Goal: Task Accomplishment & Management: Complete application form

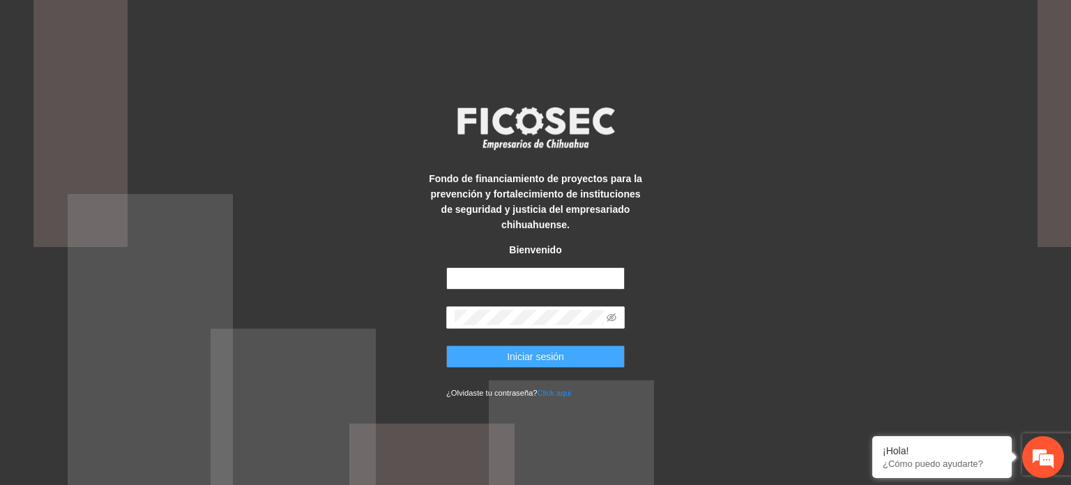
type input "**********"
click at [542, 355] on span "Iniciar sesión" at bounding box center [535, 356] width 57 height 15
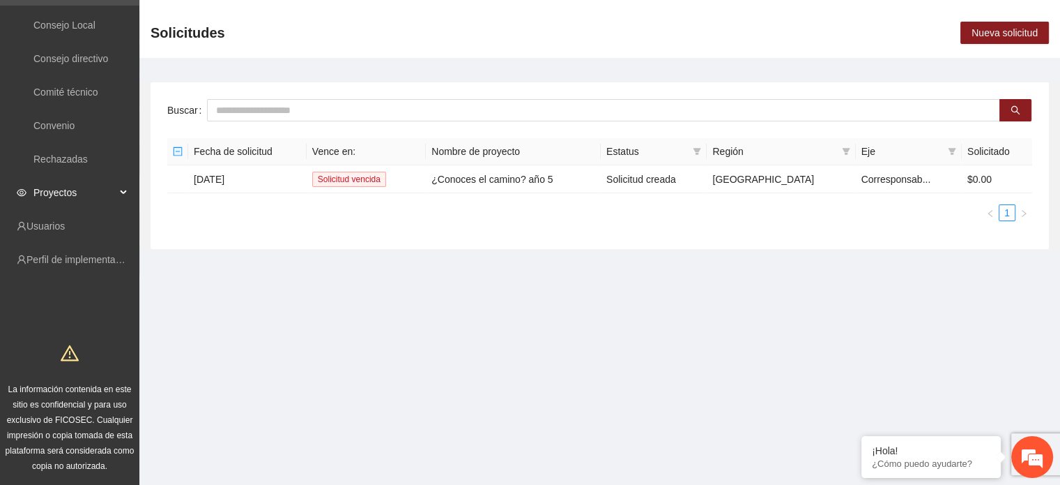
click at [78, 195] on span "Proyectos" at bounding box center [74, 192] width 82 height 28
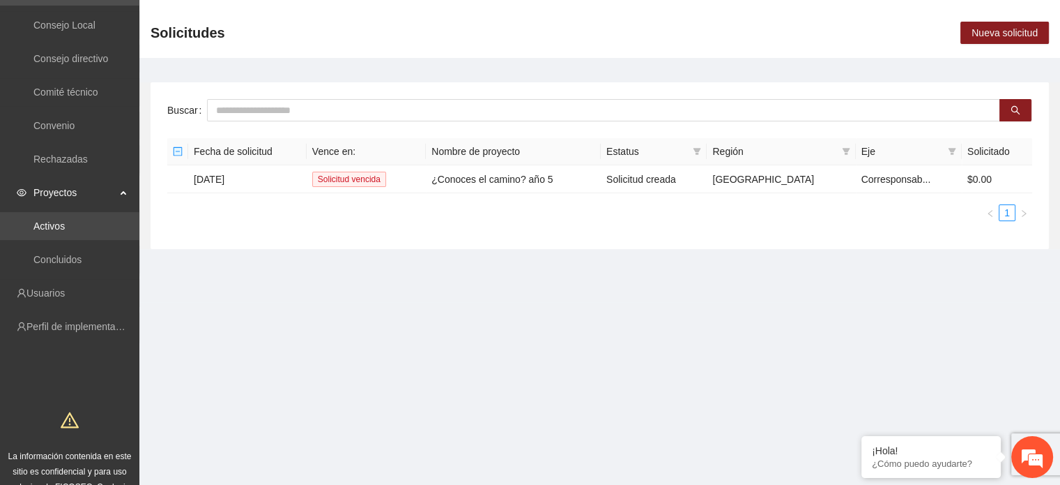
click at [65, 227] on link "Activos" at bounding box center [48, 225] width 31 height 11
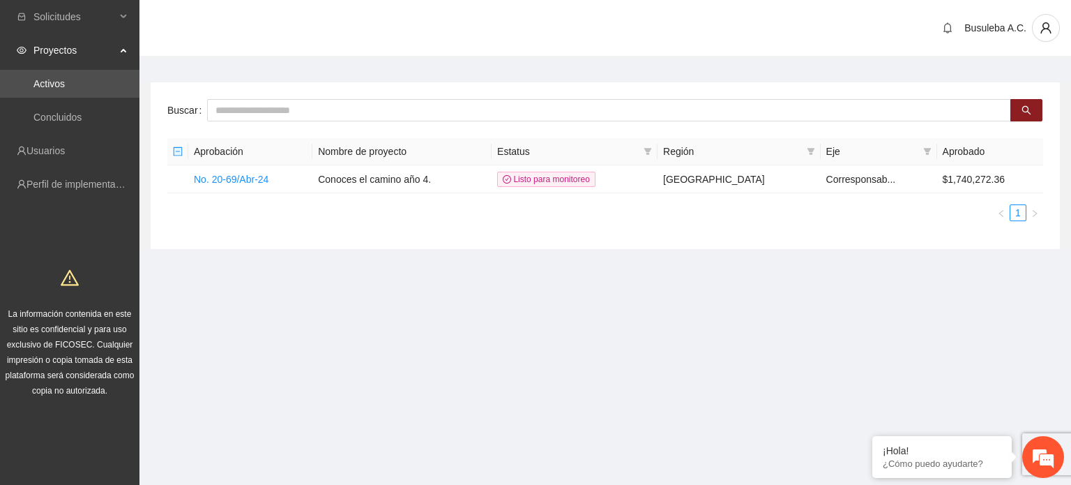
click at [86, 47] on span "Proyectos" at bounding box center [74, 50] width 82 height 28
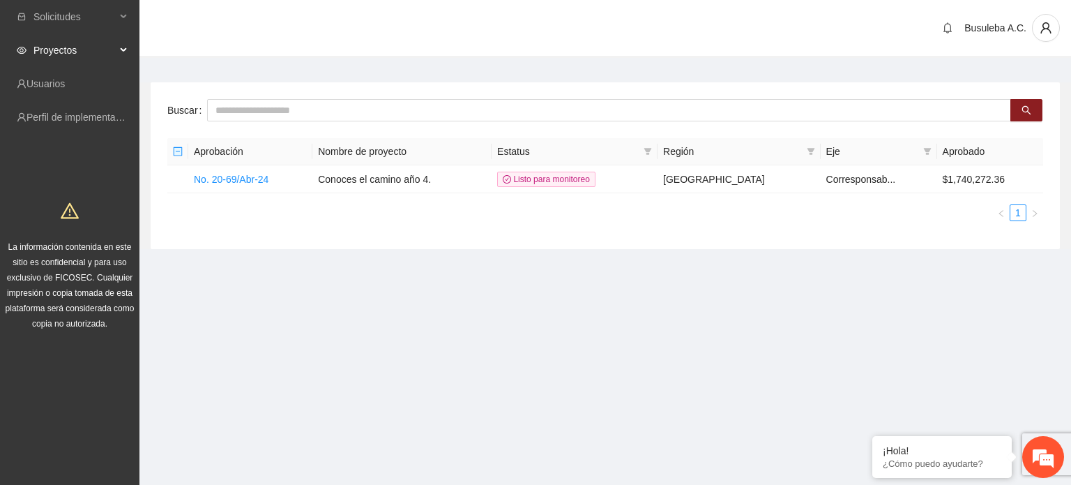
click at [86, 47] on span "Proyectos" at bounding box center [74, 50] width 82 height 28
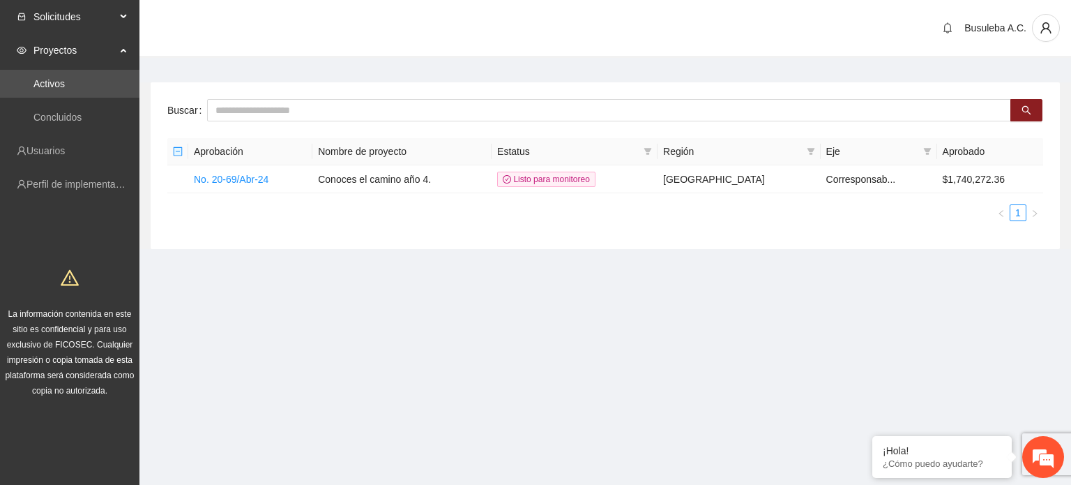
click at [105, 23] on span "Solicitudes" at bounding box center [74, 17] width 82 height 28
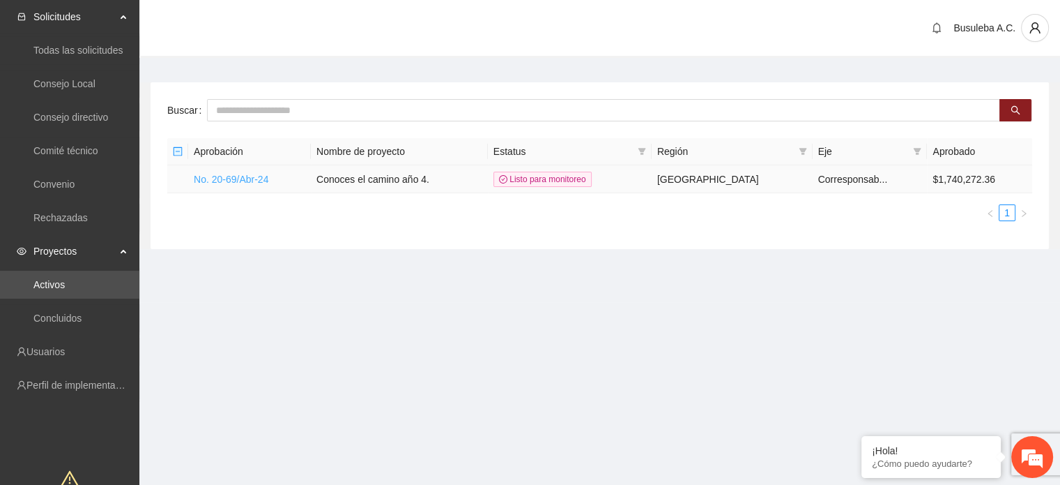
click at [240, 177] on link "No. 20-69/Abr-24" at bounding box center [231, 179] width 75 height 11
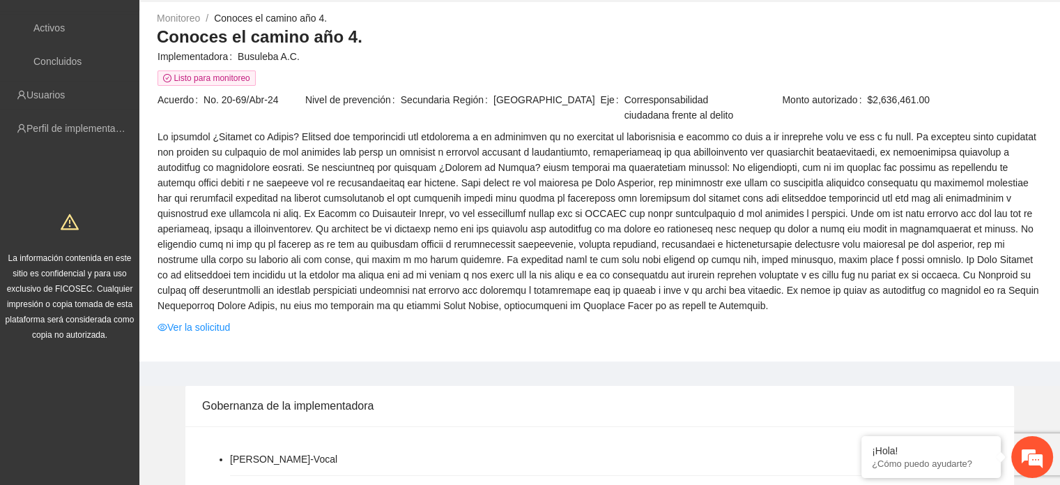
scroll to position [67, 0]
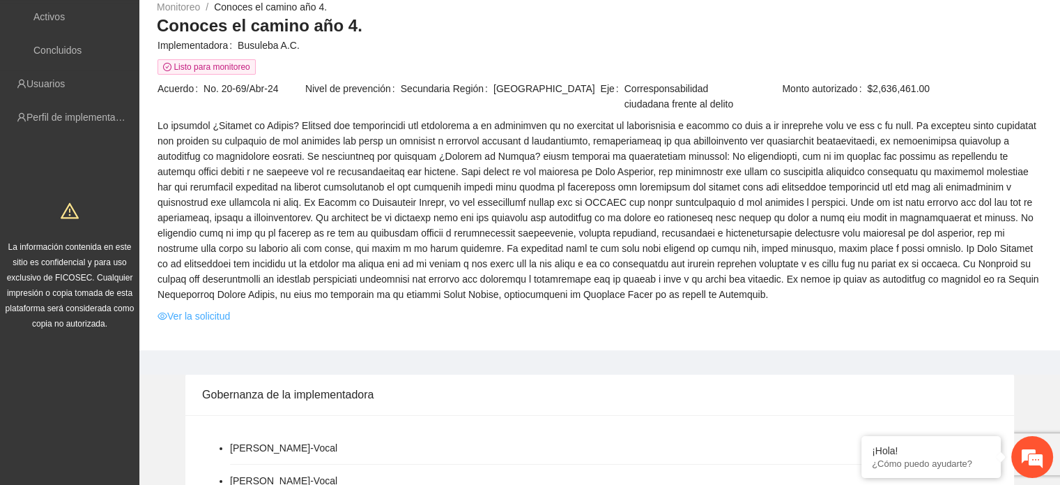
click at [187, 315] on link "Ver la solicitud" at bounding box center [194, 315] width 73 height 15
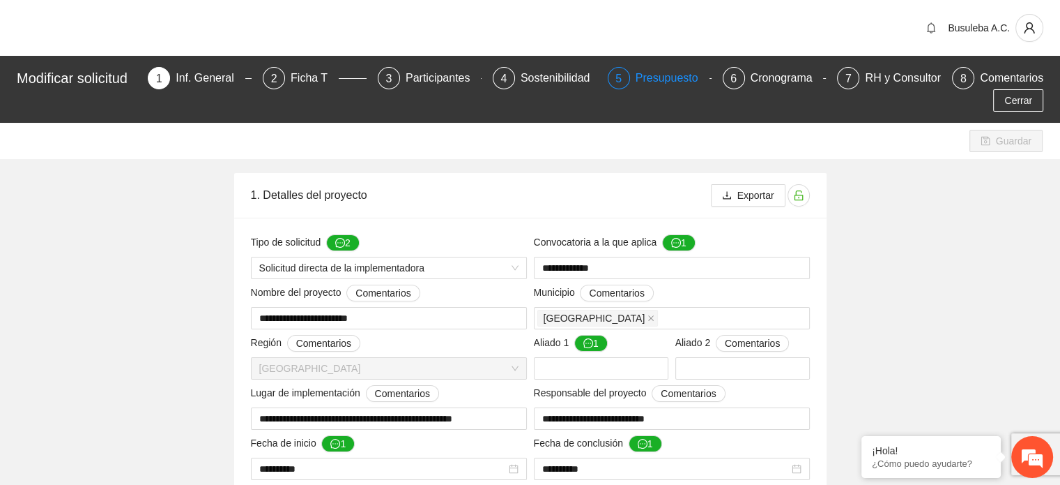
click at [630, 80] on div "5" at bounding box center [619, 78] width 22 height 22
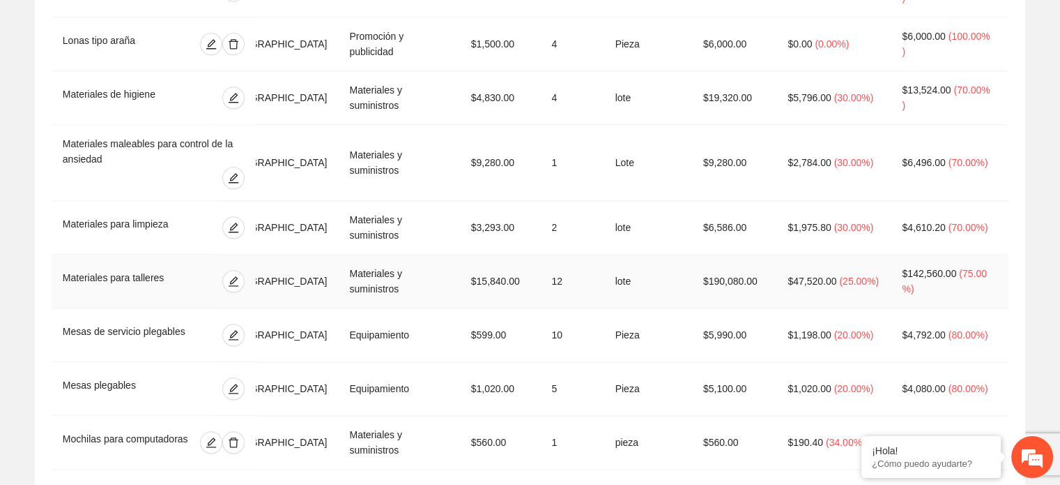
scroll to position [1790, 0]
drag, startPoint x: 783, startPoint y: 242, endPoint x: 814, endPoint y: 242, distance: 31.4
click at [814, 273] on span "$47,520.00" at bounding box center [812, 278] width 49 height 11
drag, startPoint x: 899, startPoint y: 245, endPoint x: 940, endPoint y: 245, distance: 40.4
click at [940, 266] on span "$142,560.00" at bounding box center [929, 271] width 54 height 11
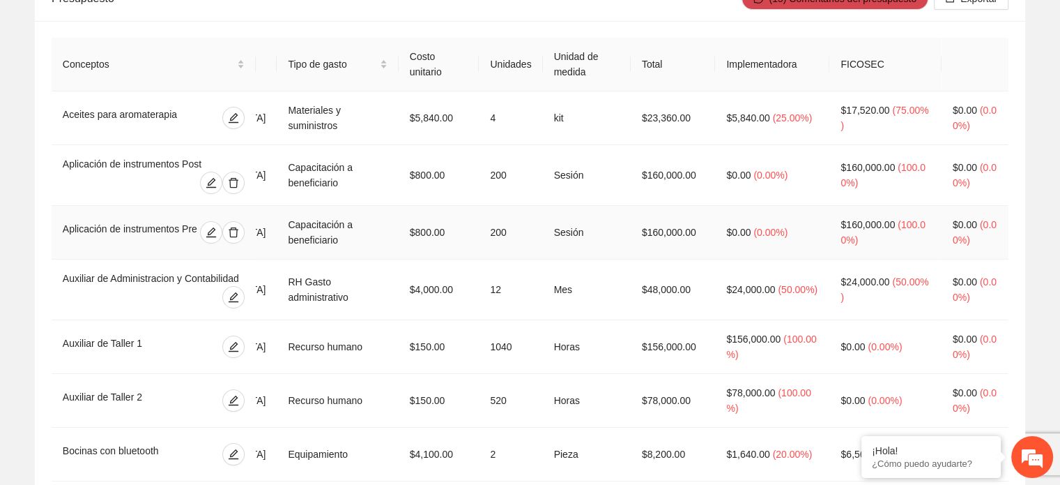
scroll to position [0, 0]
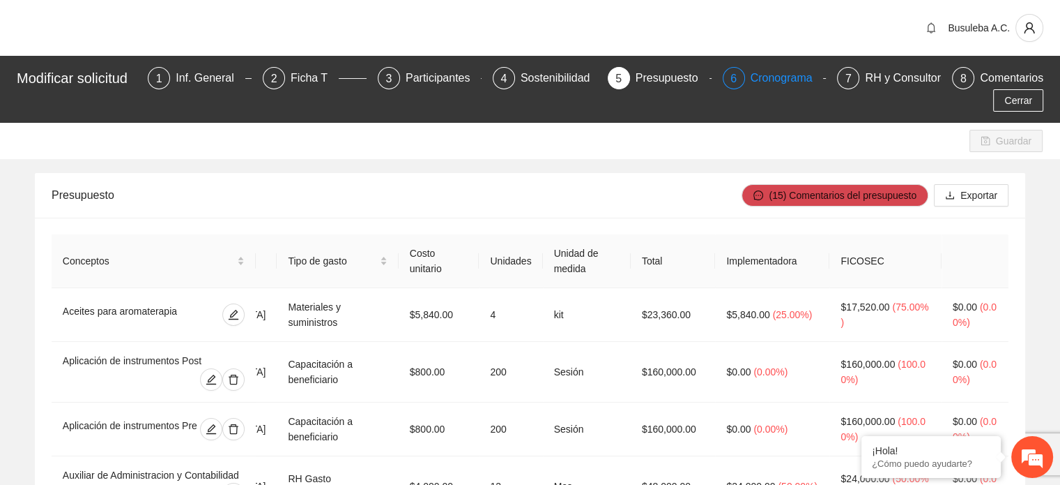
click at [782, 75] on div "Cronograma" at bounding box center [787, 78] width 73 height 22
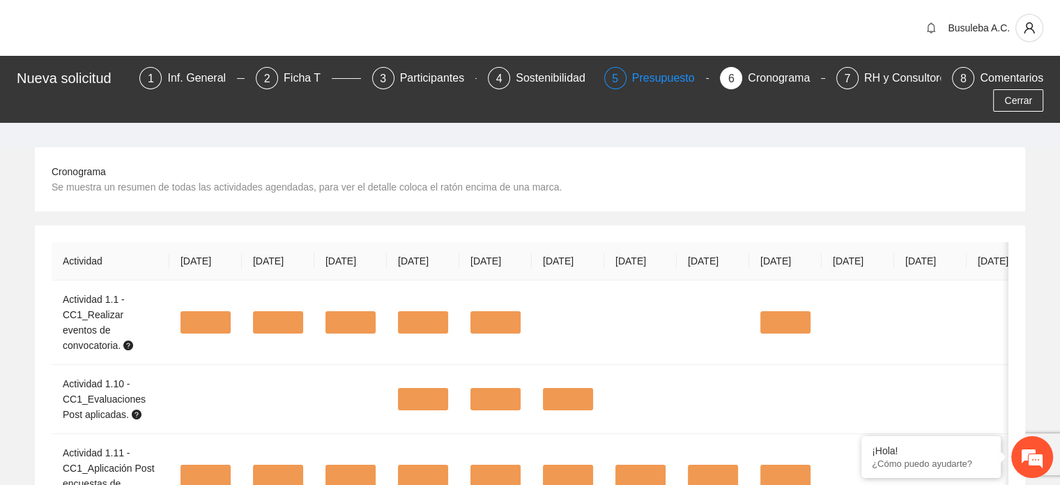
click at [632, 82] on div "Presupuesto" at bounding box center [669, 78] width 74 height 22
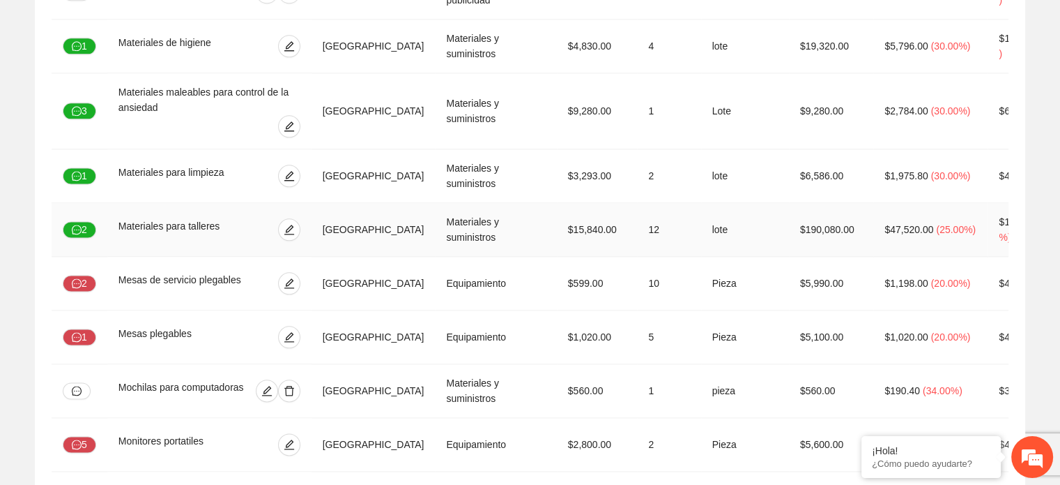
scroll to position [1891, 0]
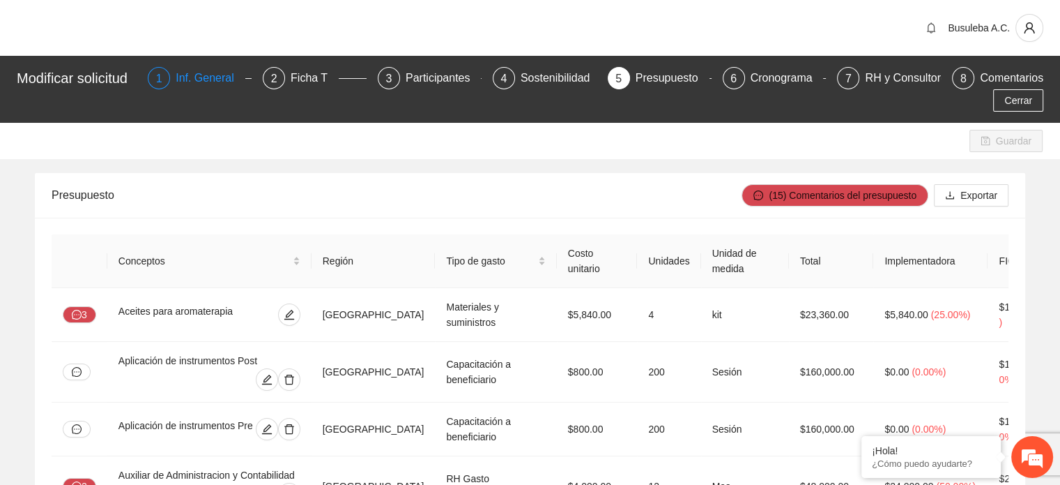
click at [184, 82] on div "Inf. General" at bounding box center [211, 78] width 70 height 22
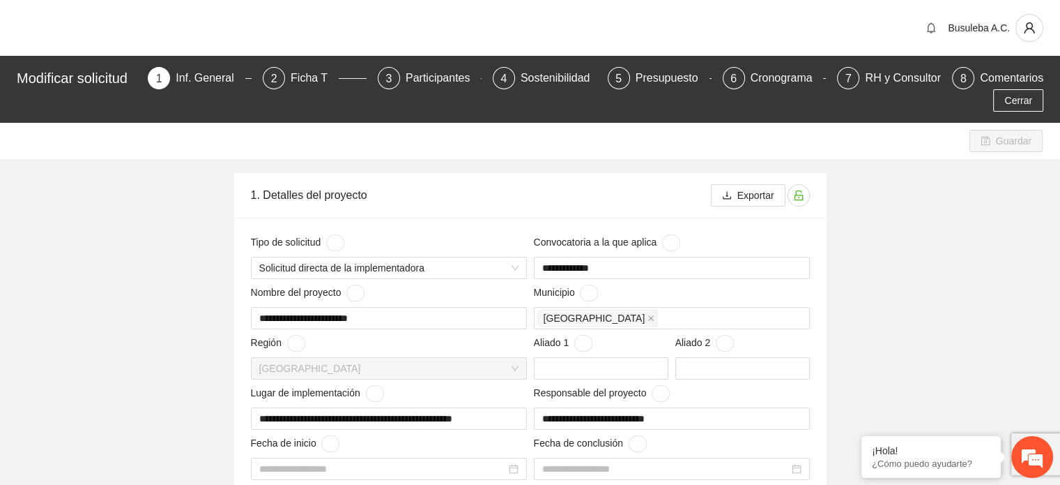
type input "**********"
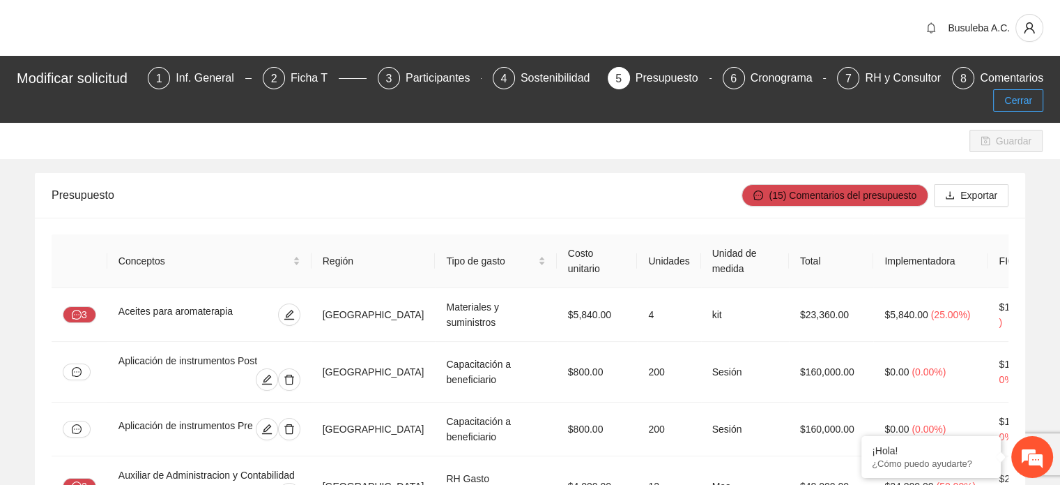
click at [1026, 101] on span "Cerrar" at bounding box center [1019, 100] width 28 height 15
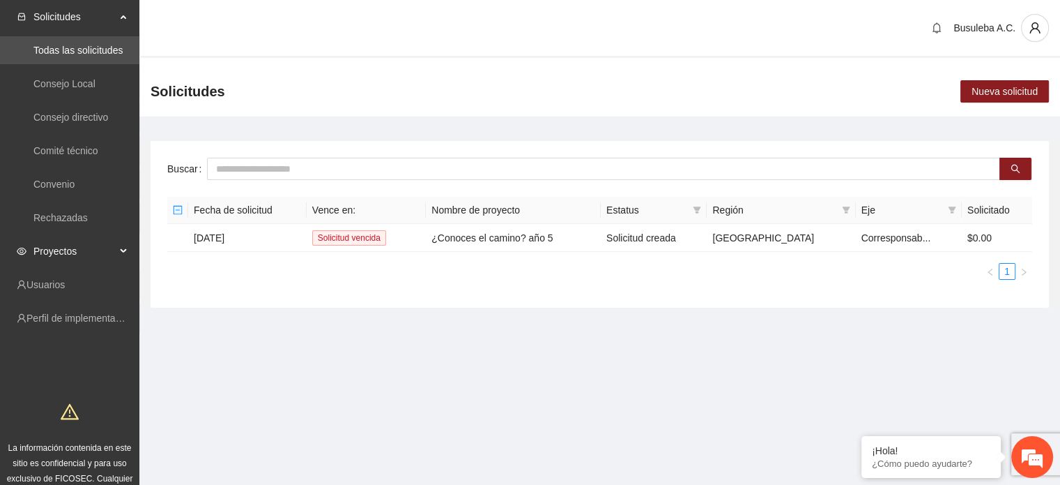
click at [82, 247] on span "Proyectos" at bounding box center [74, 251] width 82 height 28
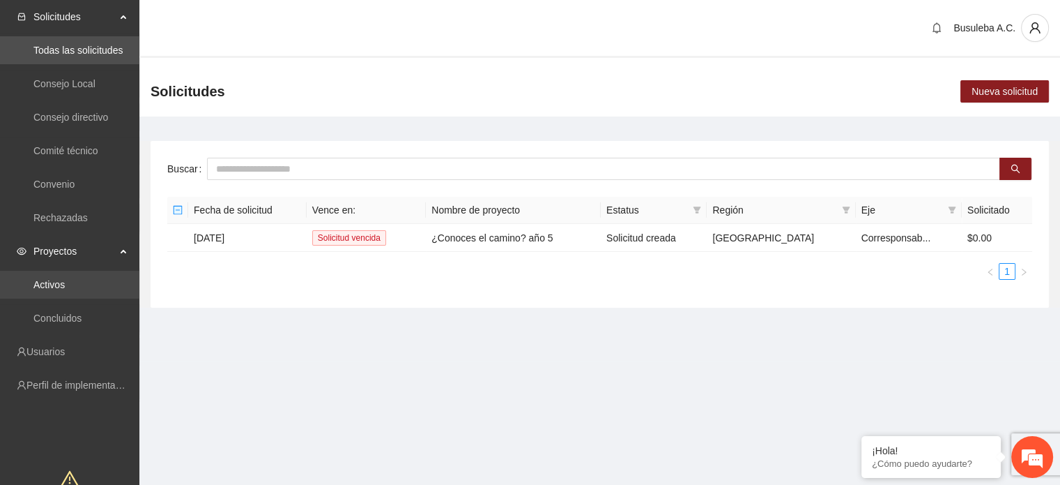
click at [65, 280] on link "Activos" at bounding box center [48, 284] width 31 height 11
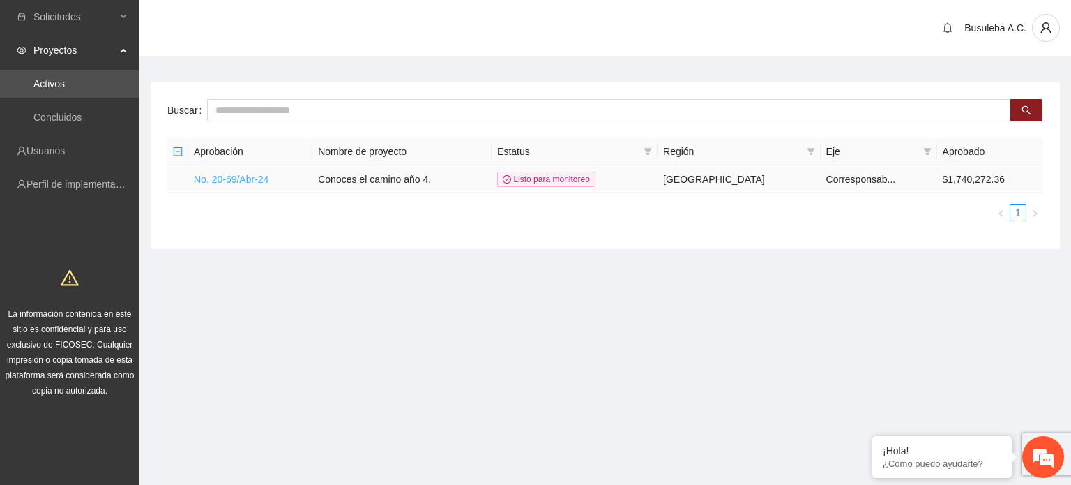
click at [227, 179] on link "No. 20-69/Abr-24" at bounding box center [231, 179] width 75 height 11
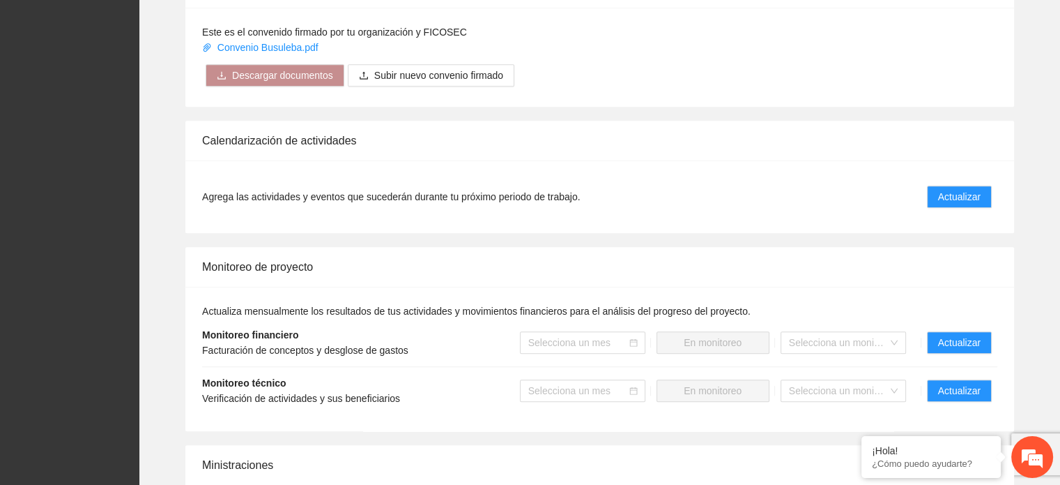
scroll to position [1090, 0]
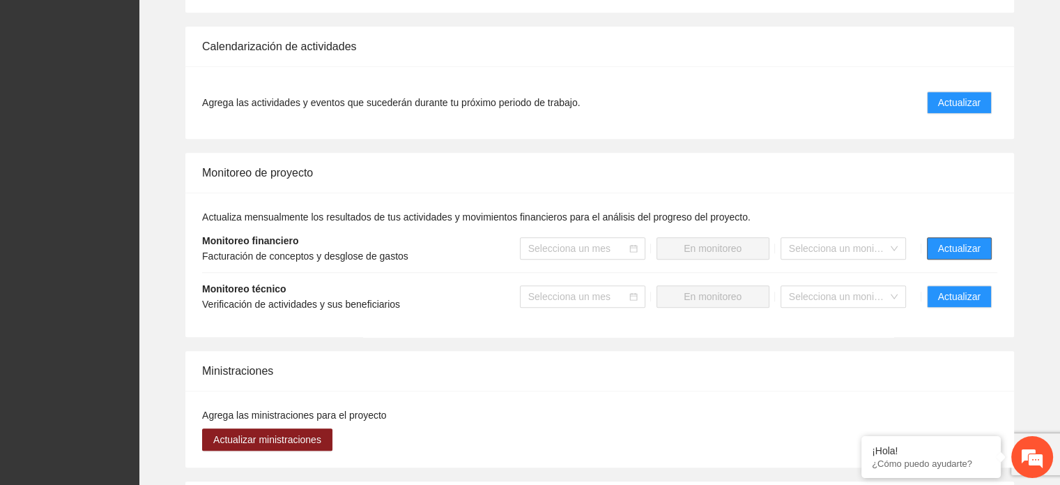
click at [947, 241] on span "Actualizar" at bounding box center [959, 248] width 43 height 15
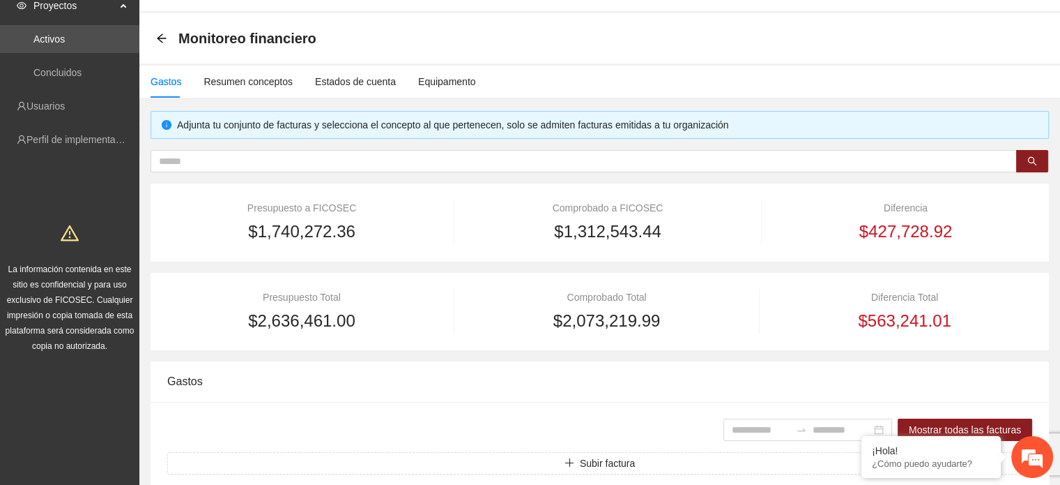
scroll to position [32, 0]
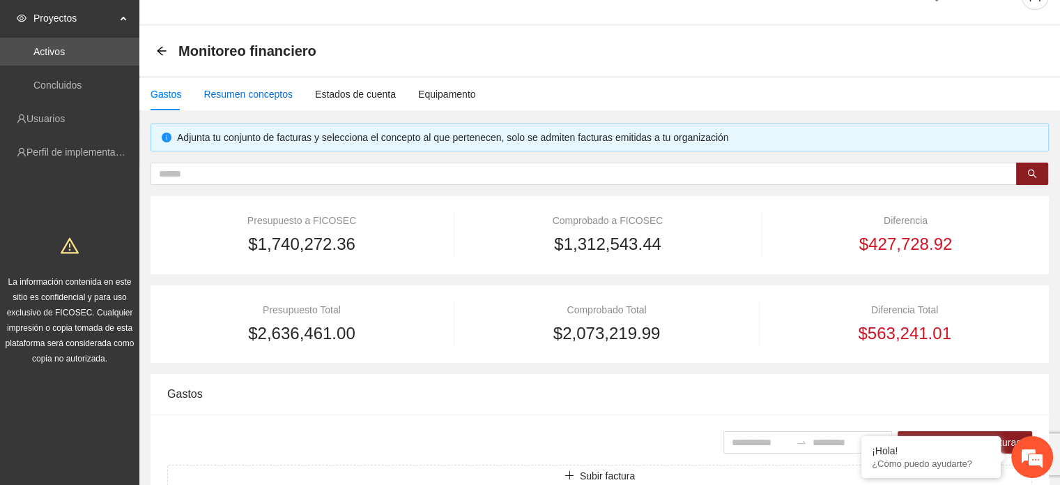
click at [249, 97] on div "Resumen conceptos" at bounding box center [248, 93] width 89 height 15
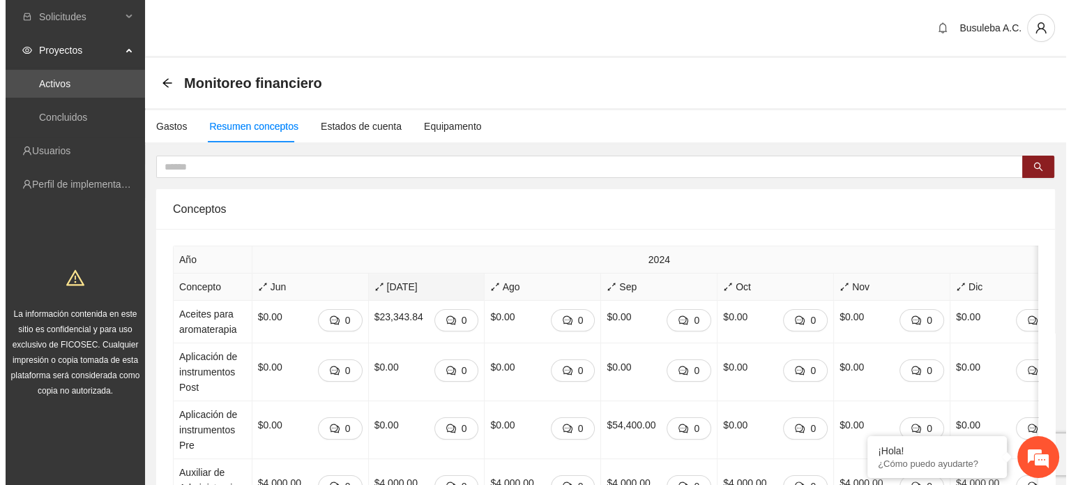
scroll to position [17, 0]
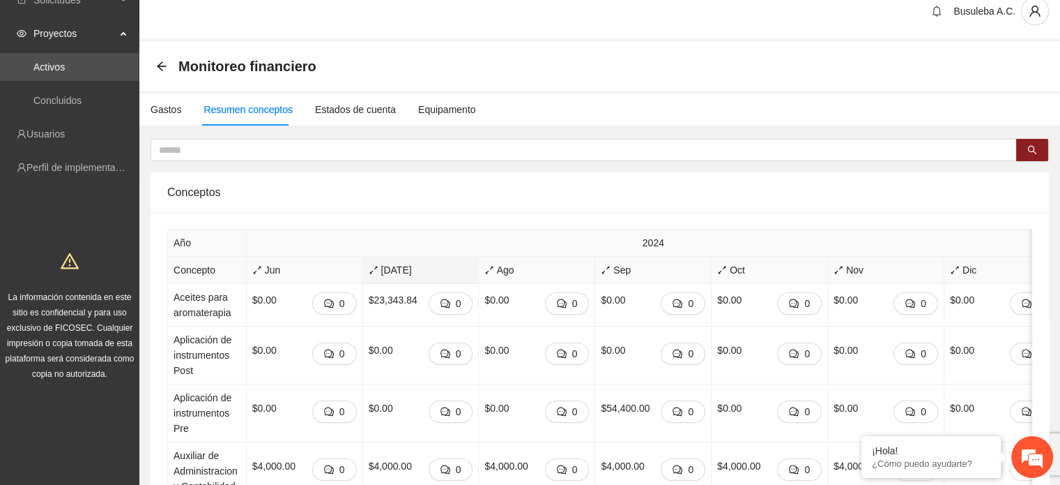
click at [369, 268] on icon "arrows-alt" at bounding box center [374, 270] width 10 height 10
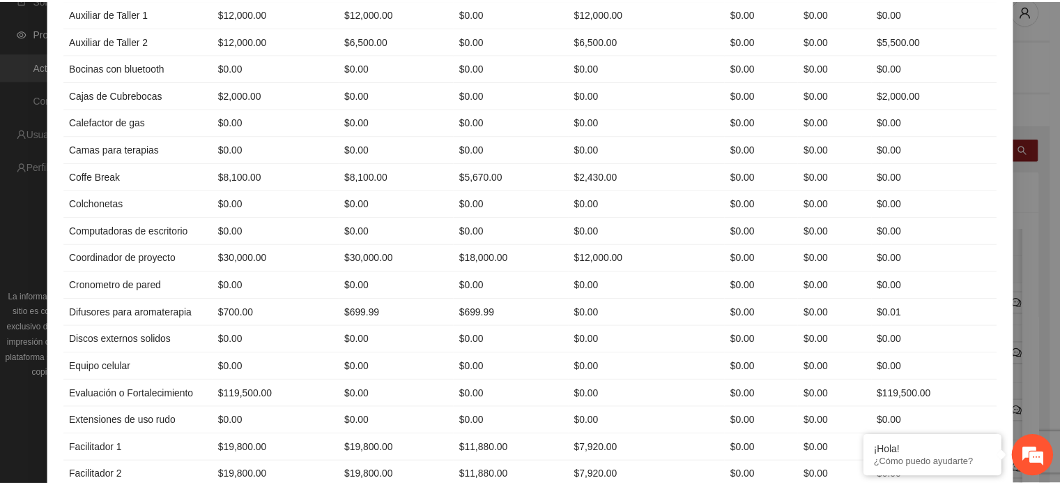
scroll to position [0, 0]
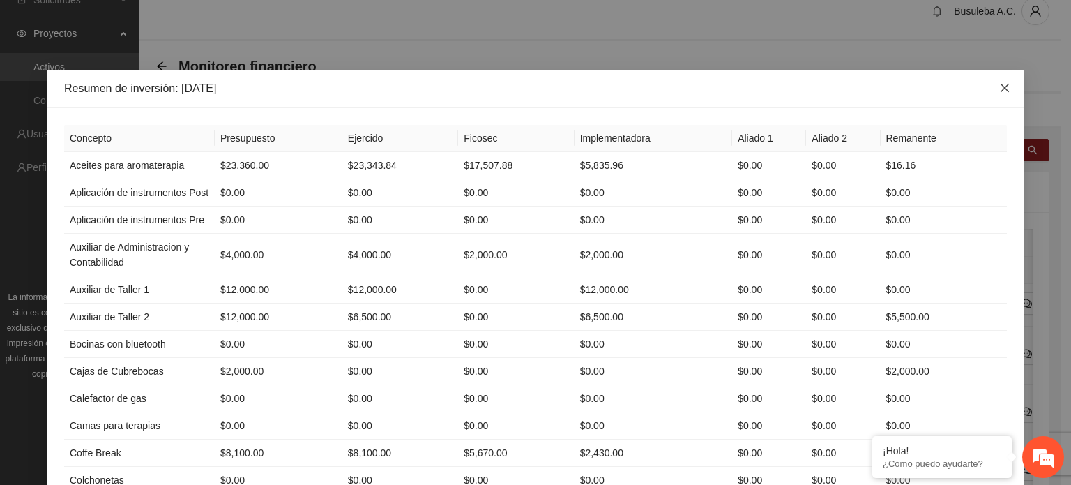
click at [1000, 91] on icon "close" at bounding box center [1004, 88] width 8 height 8
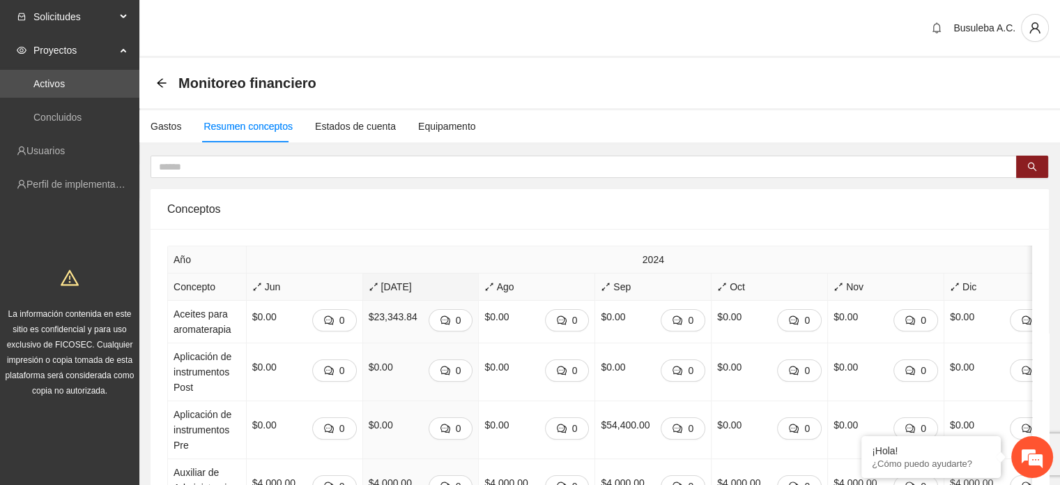
click at [88, 20] on span "Solicitudes" at bounding box center [74, 17] width 82 height 28
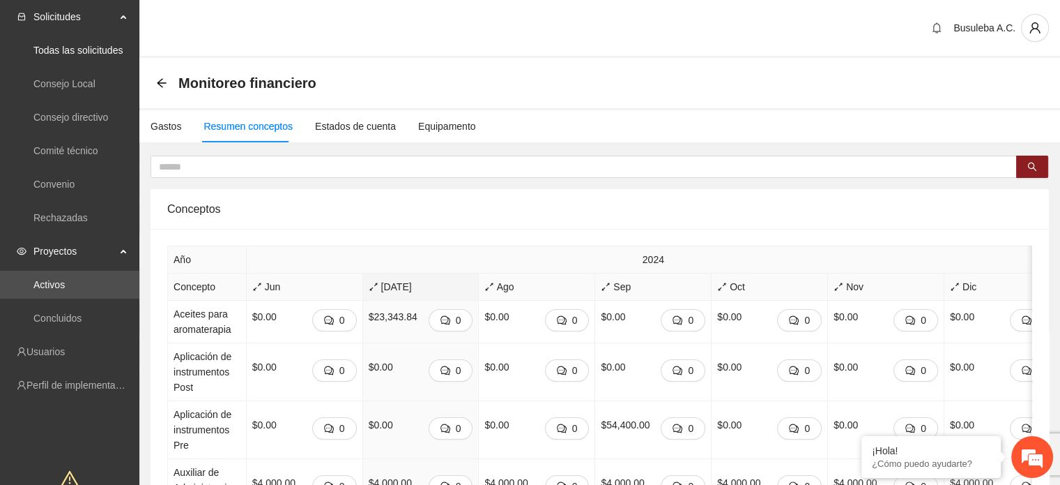
click at [88, 20] on span "Solicitudes" at bounding box center [74, 17] width 82 height 28
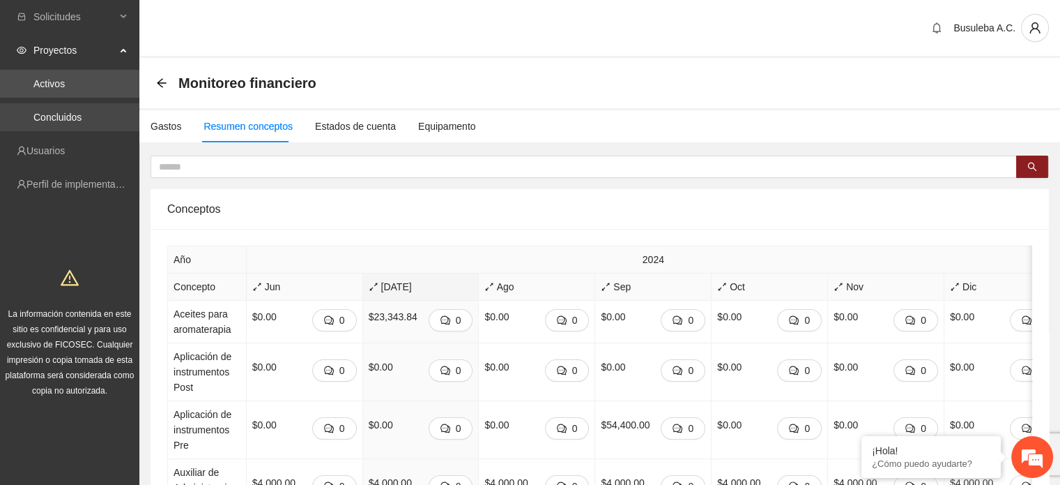
click at [64, 112] on link "Concluidos" at bounding box center [57, 117] width 48 height 11
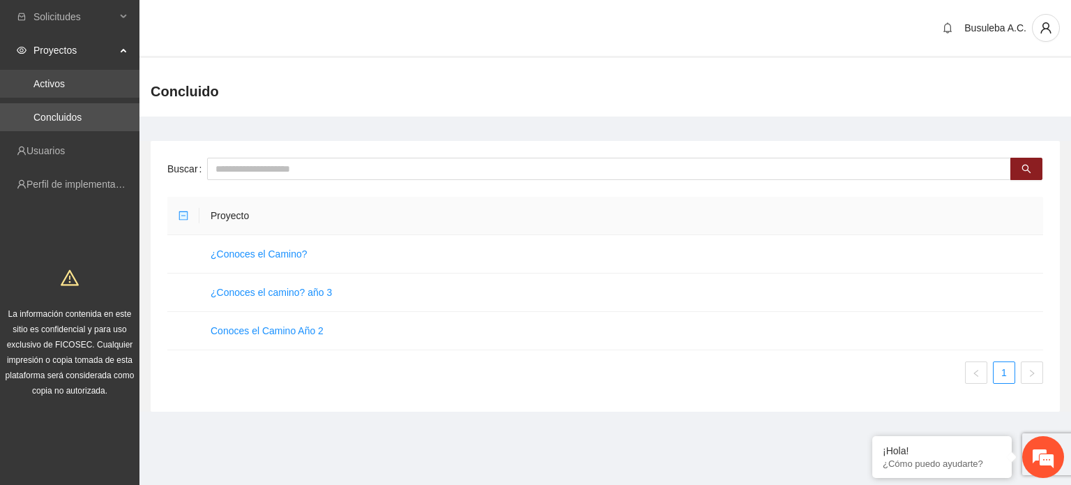
click at [61, 80] on link "Activos" at bounding box center [48, 83] width 31 height 11
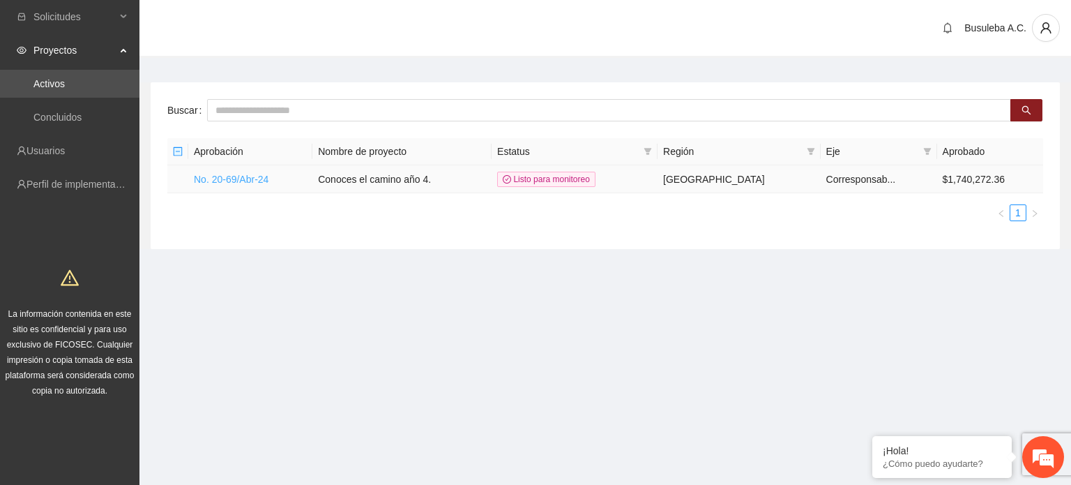
click at [247, 178] on link "No. 20-69/Abr-24" at bounding box center [231, 179] width 75 height 11
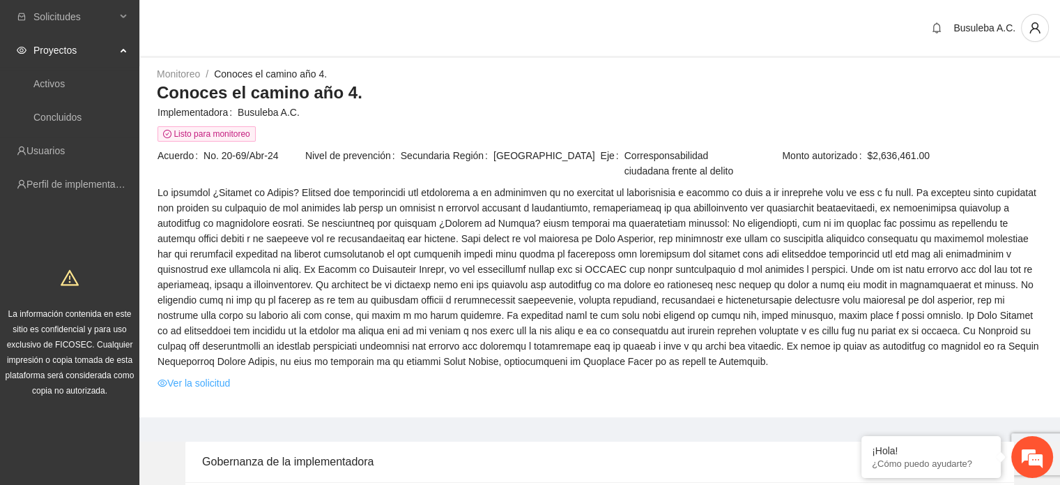
click at [199, 383] on link "Ver la solicitud" at bounding box center [194, 382] width 73 height 15
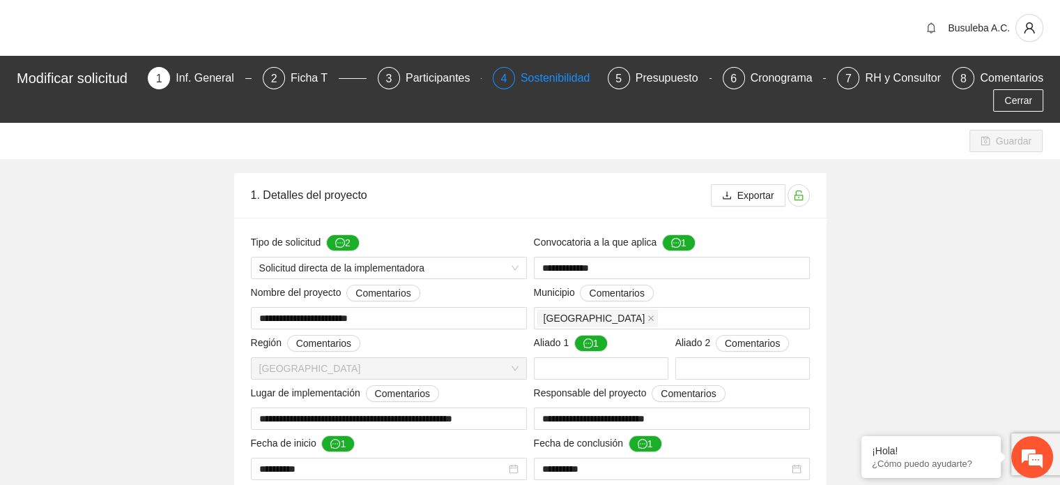
click at [561, 81] on div "Sostenibilidad" at bounding box center [561, 78] width 81 height 22
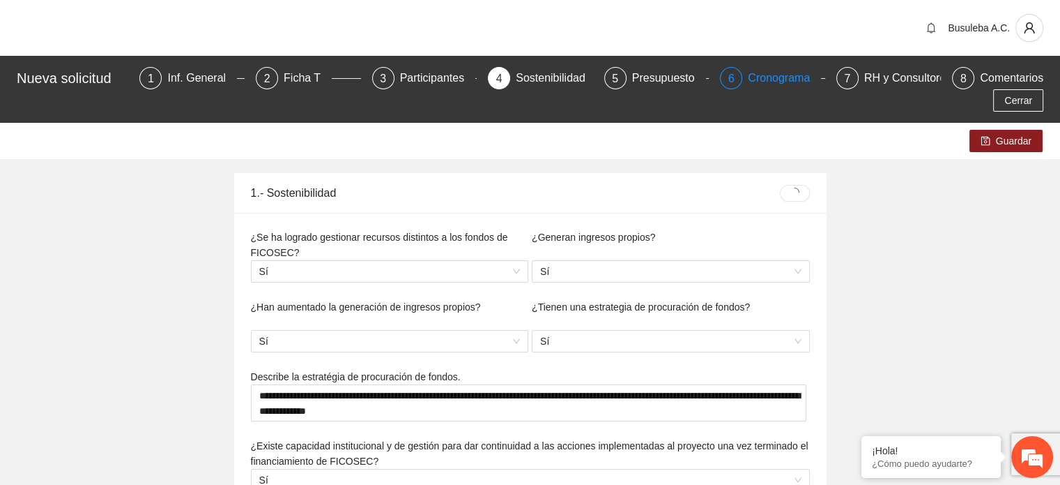
type textarea "**********"
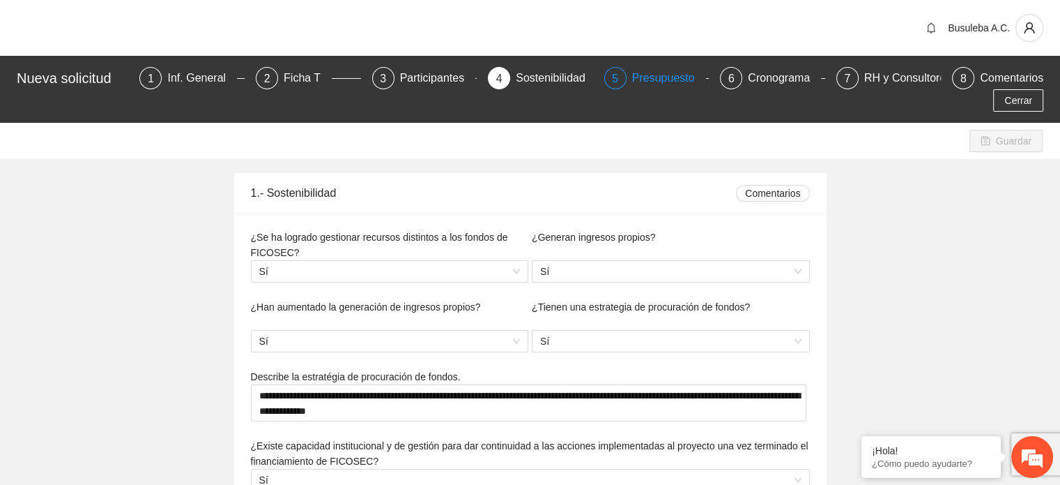
click at [632, 78] on div "Presupuesto" at bounding box center [669, 78] width 74 height 22
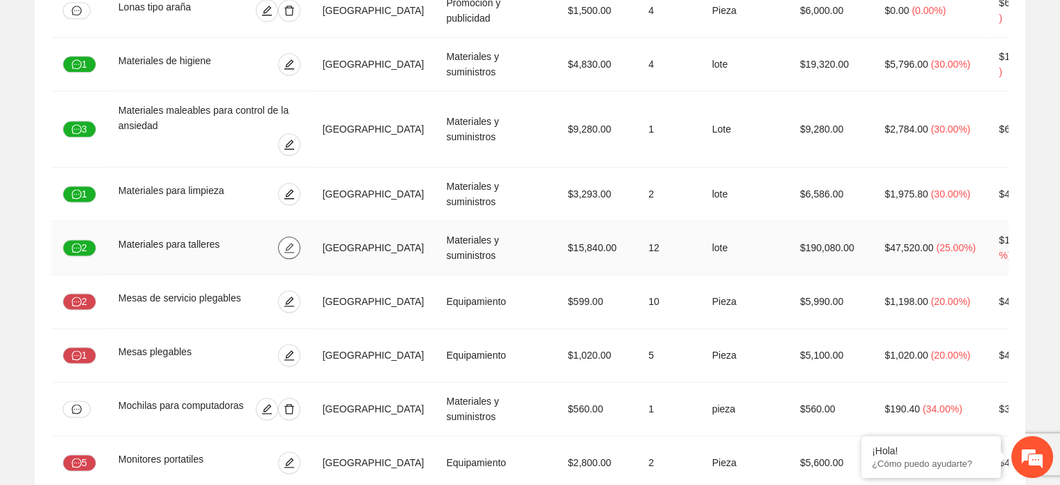
click at [295, 242] on icon "edit" at bounding box center [289, 247] width 11 height 11
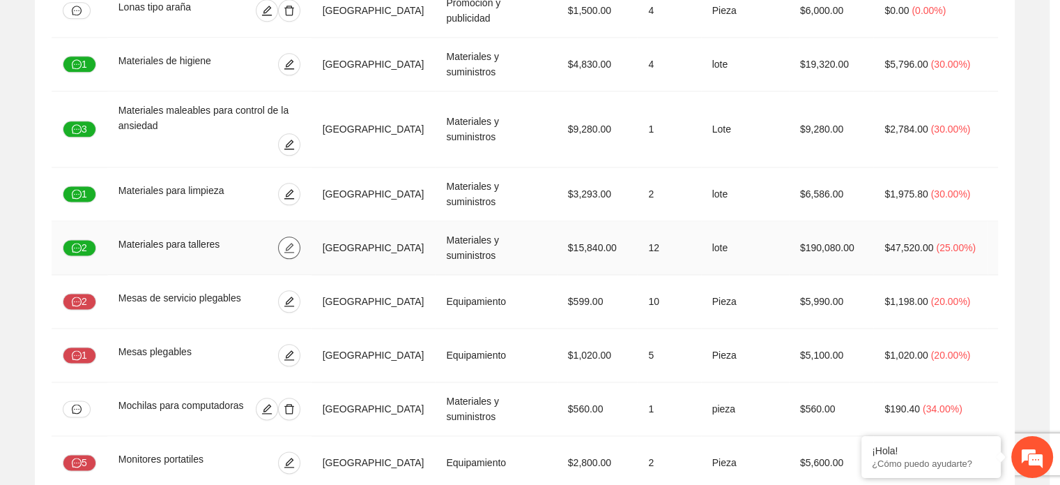
type input "*"
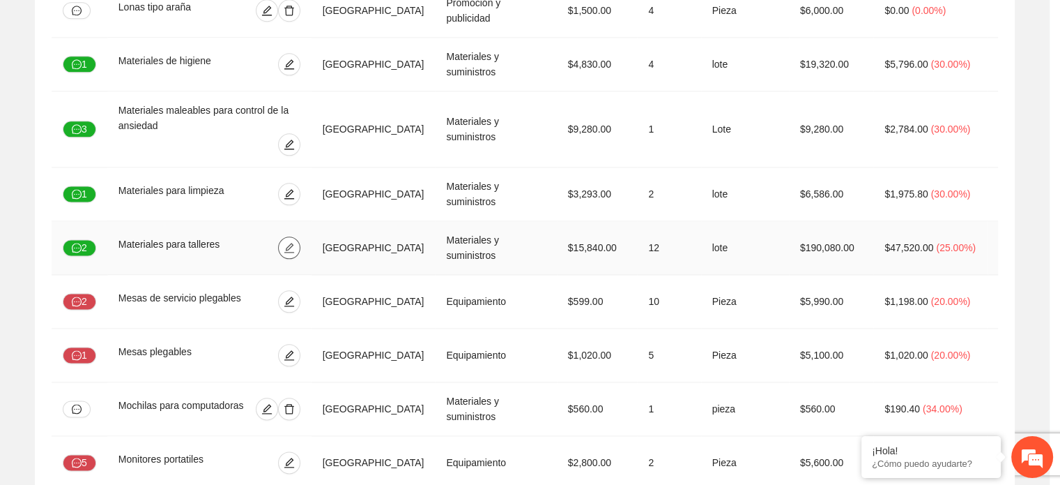
type input "*"
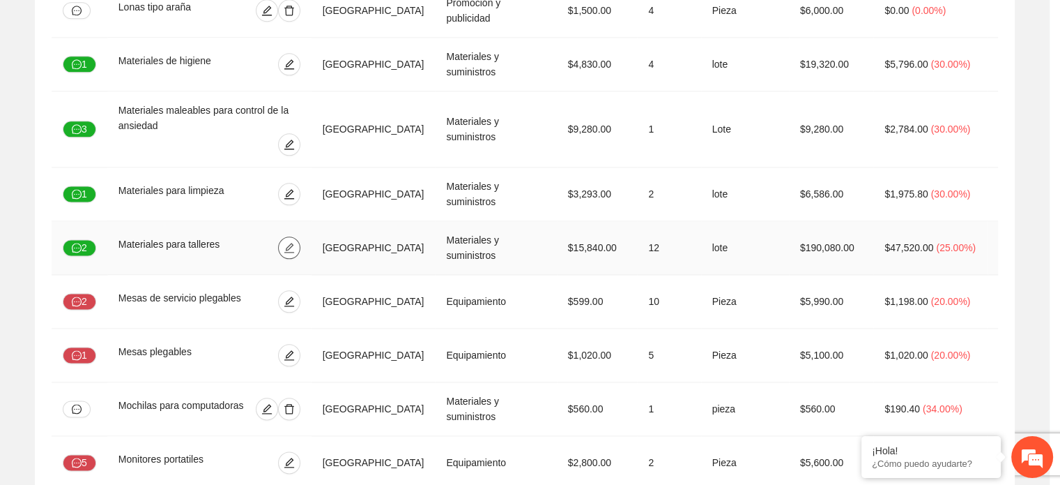
type input "*"
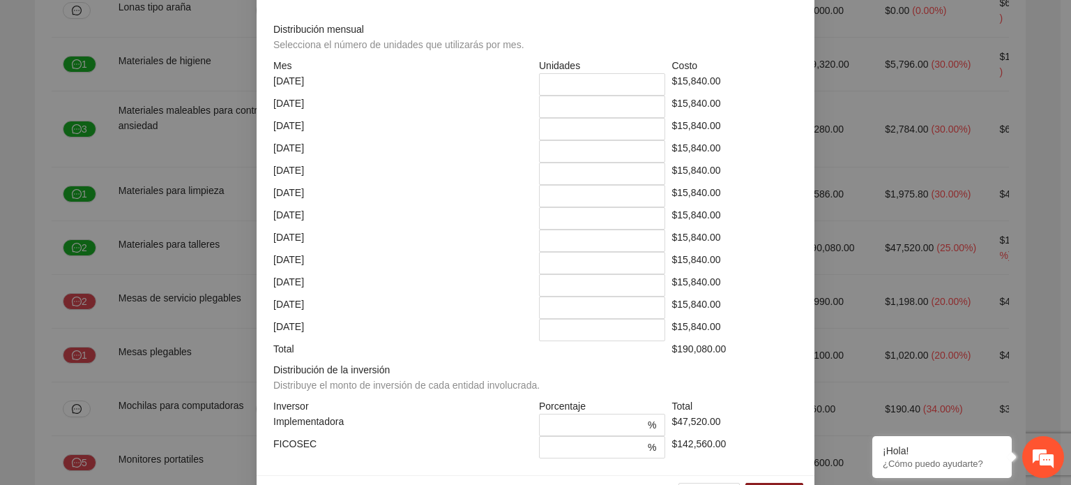
scroll to position [315, 0]
drag, startPoint x: 670, startPoint y: 84, endPoint x: 711, endPoint y: 83, distance: 41.2
click at [711, 83] on div "$15,840.00" at bounding box center [735, 84] width 133 height 22
click at [708, 119] on div "$15,840.00" at bounding box center [735, 129] width 133 height 22
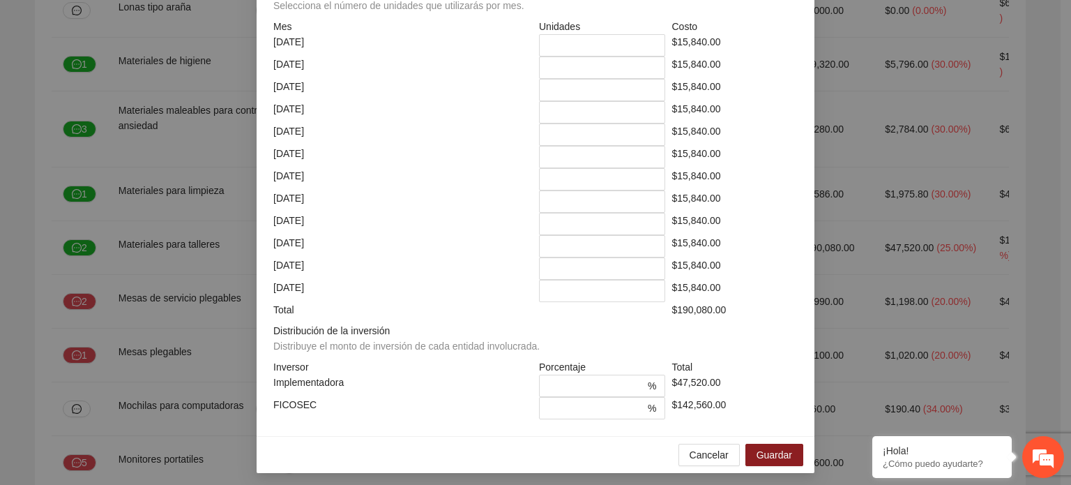
scroll to position [356, 0]
click at [701, 442] on button "Cancelar" at bounding box center [708, 453] width 61 height 22
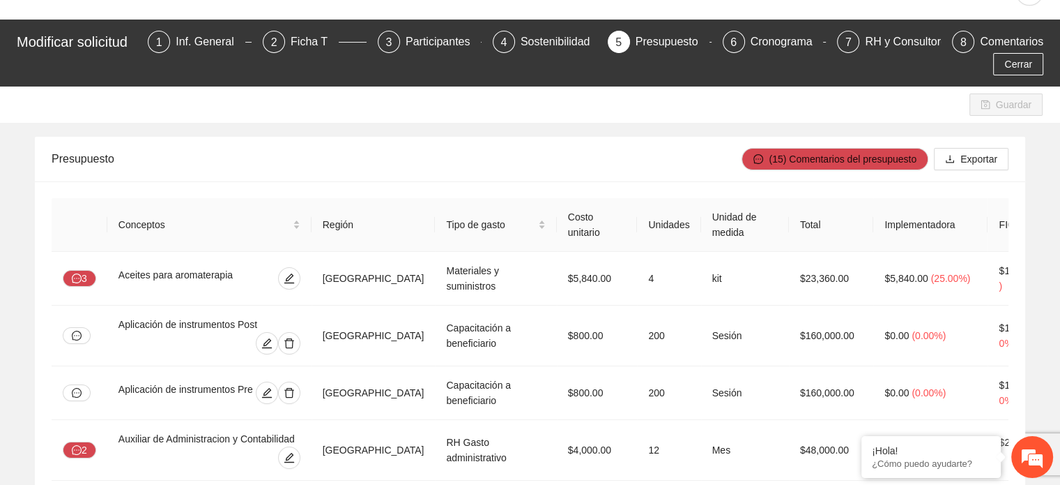
scroll to position [0, 0]
